Goal: Information Seeking & Learning: Learn about a topic

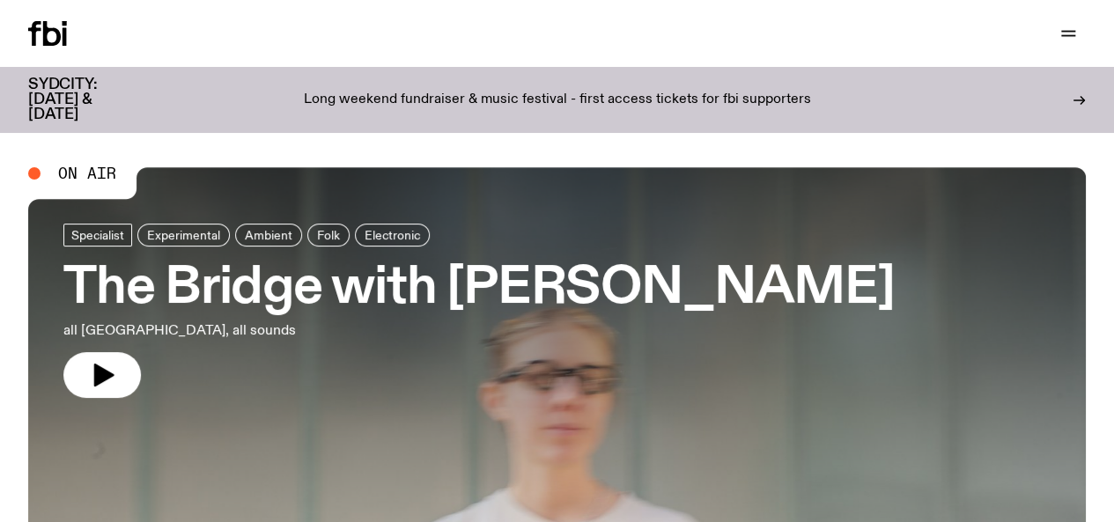
click at [658, 92] on p "Long weekend fundraiser & music festival - first access tickets for fbi support…" at bounding box center [557, 100] width 507 height 16
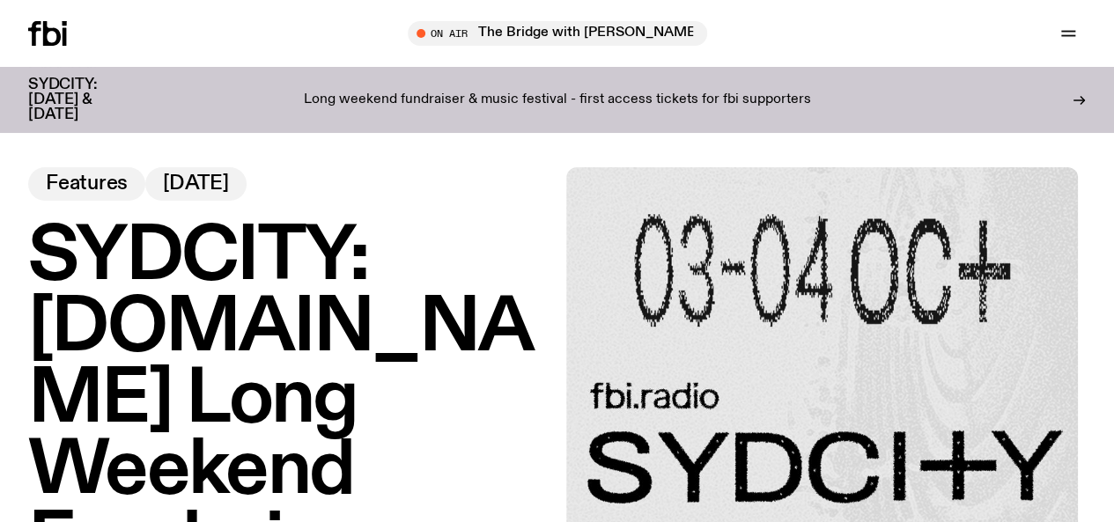
click at [878, 333] on img at bounding box center [822, 423] width 512 height 512
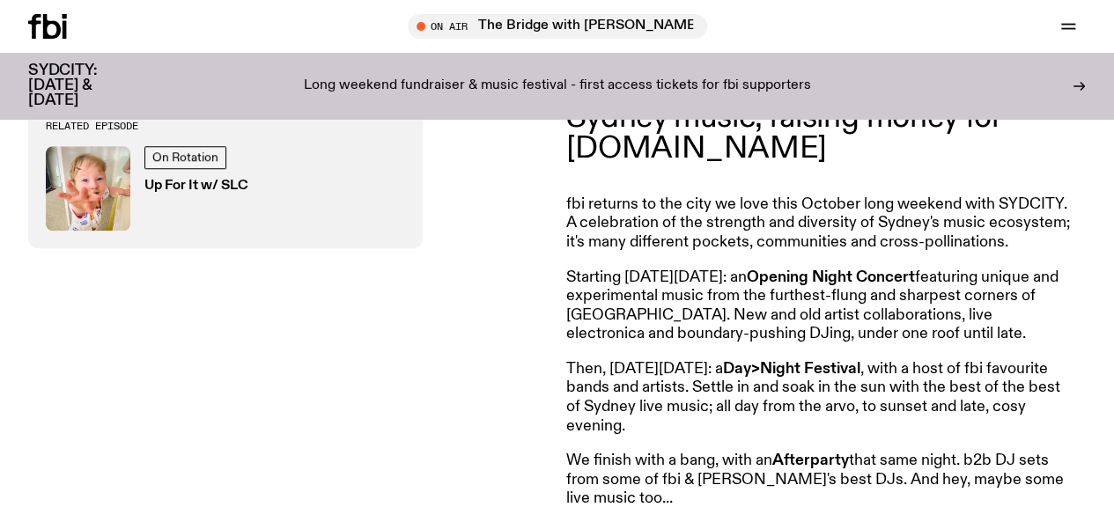
scroll to position [677, 0]
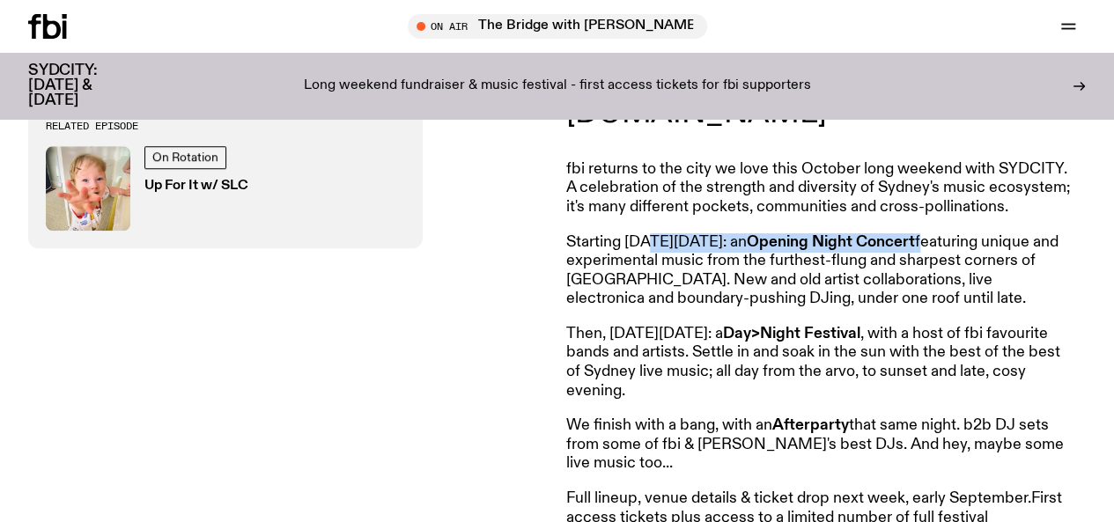
drag, startPoint x: 651, startPoint y: 246, endPoint x: 967, endPoint y: 233, distance: 316.3
click at [967, 233] on article "Announcing SYDCITY: A festival of Sydney music, raising money for fbi.radio fbi…" at bounding box center [819, 327] width 507 height 578
copy p "Friday, October 3: an Opening Night Concert"
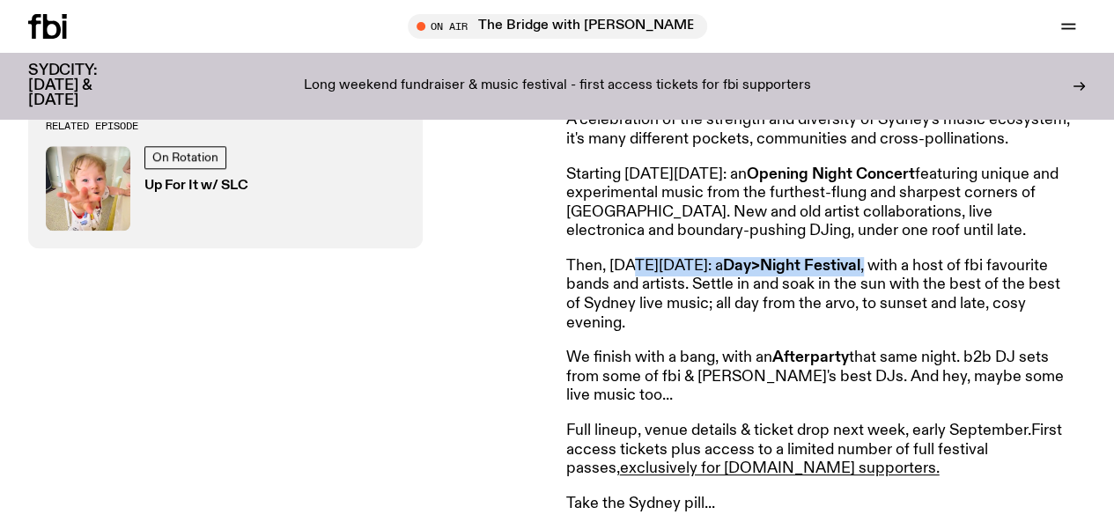
drag, startPoint x: 925, startPoint y: 270, endPoint x: 633, endPoint y: 267, distance: 292.3
click at [633, 267] on p "Then, on Saturday October 4: a Day>Night Festival , with a host of fbi favourit…" at bounding box center [819, 295] width 507 height 76
copy p "Saturday October 4: a Day>Night Festival ,"
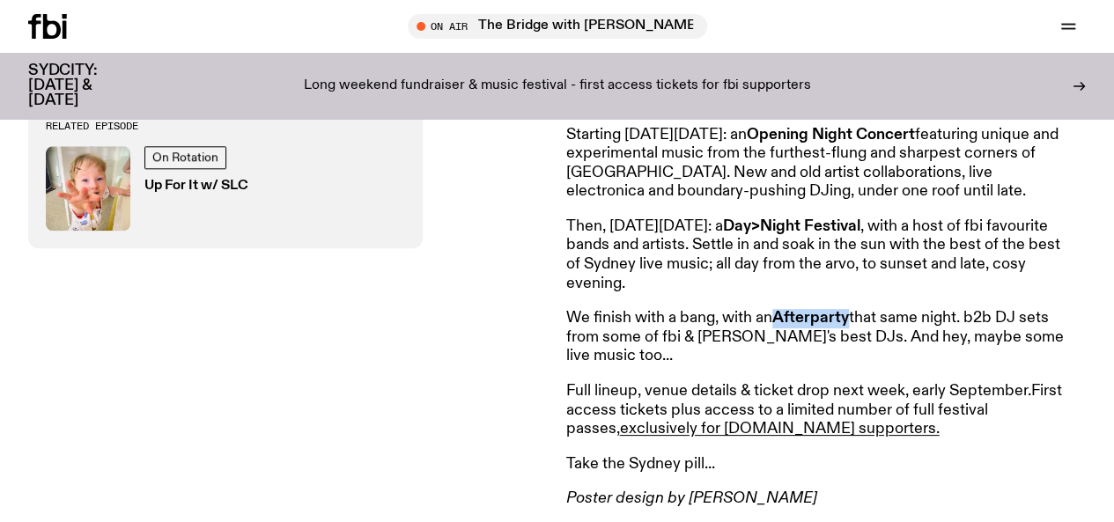
drag, startPoint x: 853, startPoint y: 321, endPoint x: 780, endPoint y: 320, distance: 73.1
click at [780, 320] on strong "Afterparty" at bounding box center [810, 318] width 77 height 16
copy strong "Afterparty"
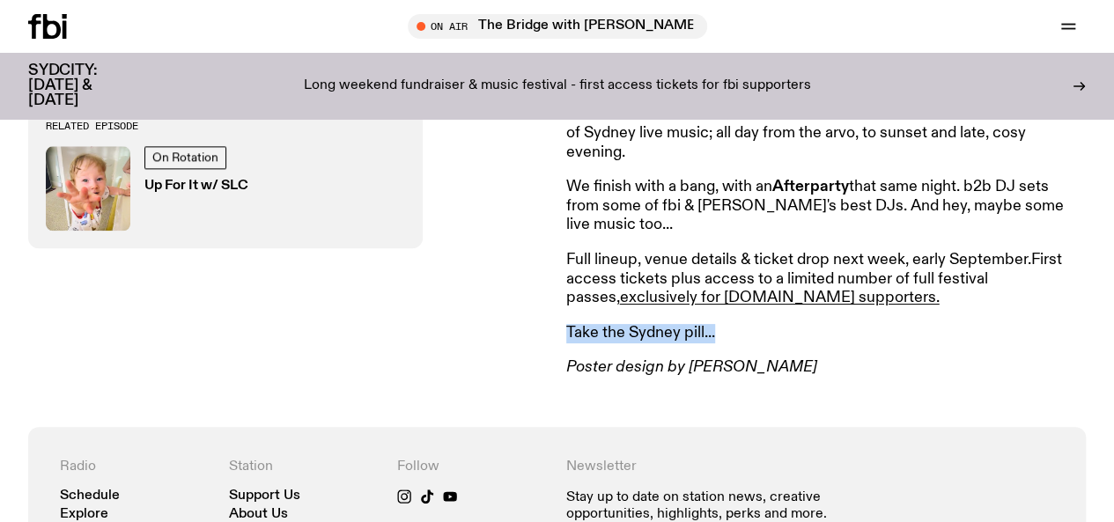
drag, startPoint x: 731, startPoint y: 341, endPoint x: 570, endPoint y: 335, distance: 160.3
click at [570, 335] on p "Take the Sydney pill..." at bounding box center [819, 333] width 507 height 19
copy p "Take the Sydney pill..."
click at [893, 268] on p "Full lineup, venue details & ticket drop next week, early September. First acce…" at bounding box center [819, 279] width 507 height 57
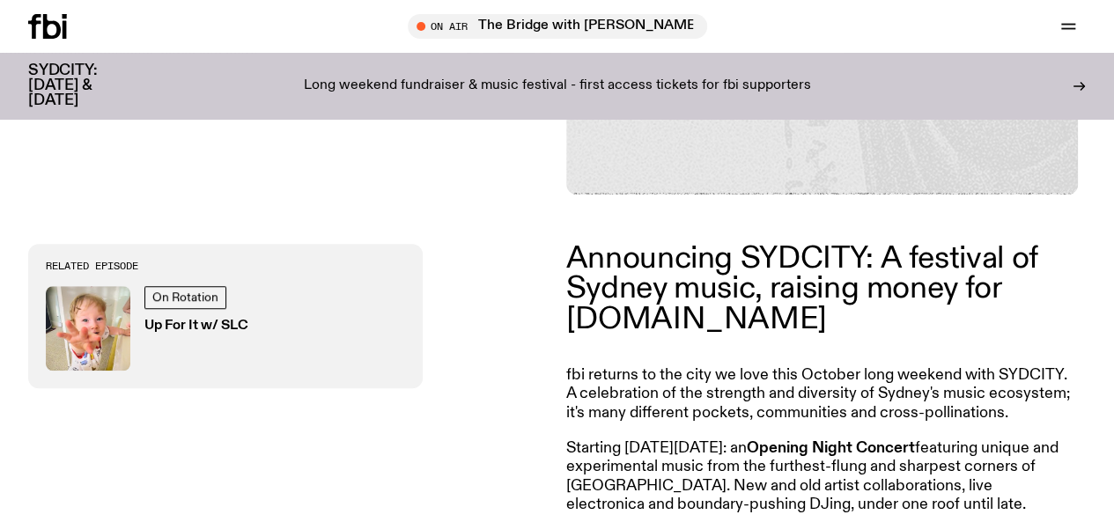
scroll to position [457, 0]
